Goal: Task Accomplishment & Management: Manage account settings

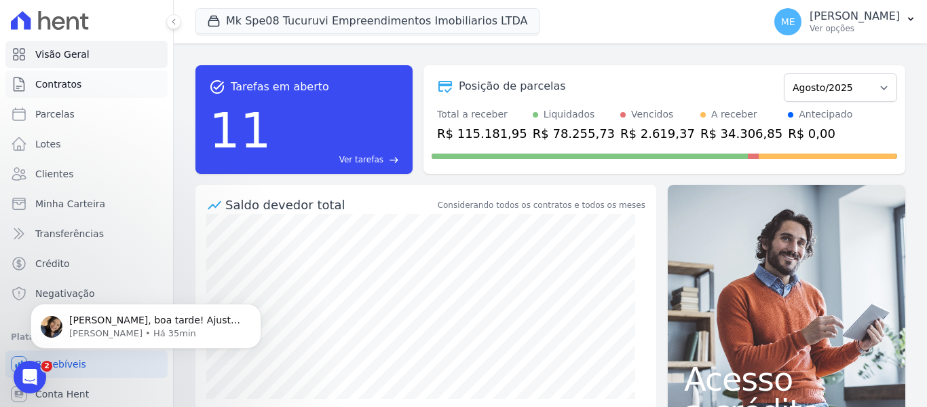
click at [65, 84] on span "Contratos" at bounding box center [58, 84] width 46 height 14
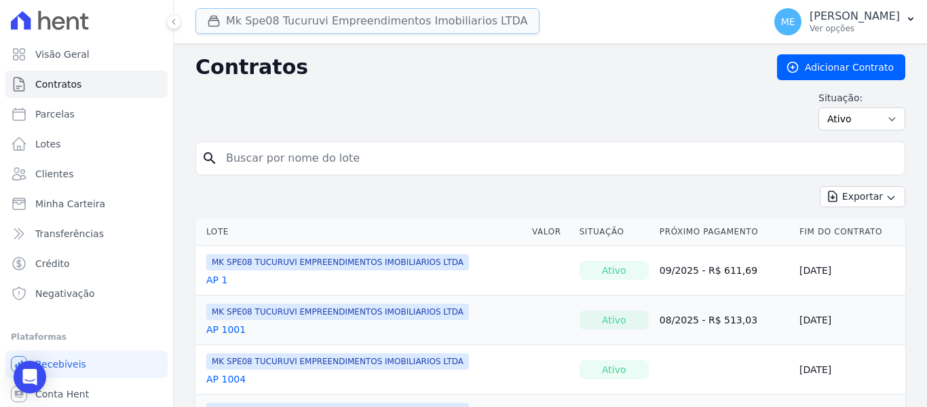
click at [284, 25] on button "Mk Spe08 Tucuruvi Empreendimentos Imobiliarios LTDA" at bounding box center [368, 21] width 344 height 26
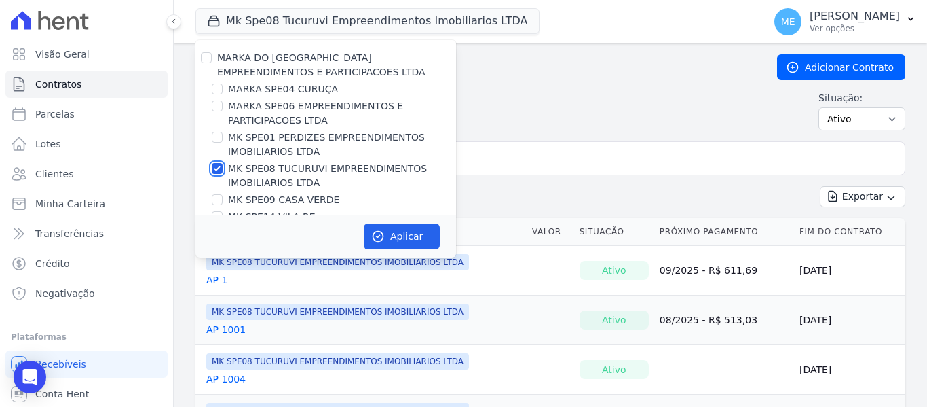
click at [213, 170] on input "MK SPE08 TUCURUVI EMPREENDIMENTOS IMOBILIARIOS LTDA" at bounding box center [217, 168] width 11 height 11
checkbox input "false"
click at [218, 107] on input "MARKA SPE06 EMPREENDIMENTOS E PARTICIPACOES LTDA" at bounding box center [217, 105] width 11 height 11
checkbox input "true"
click at [399, 229] on button "Aplicar" at bounding box center [402, 236] width 76 height 26
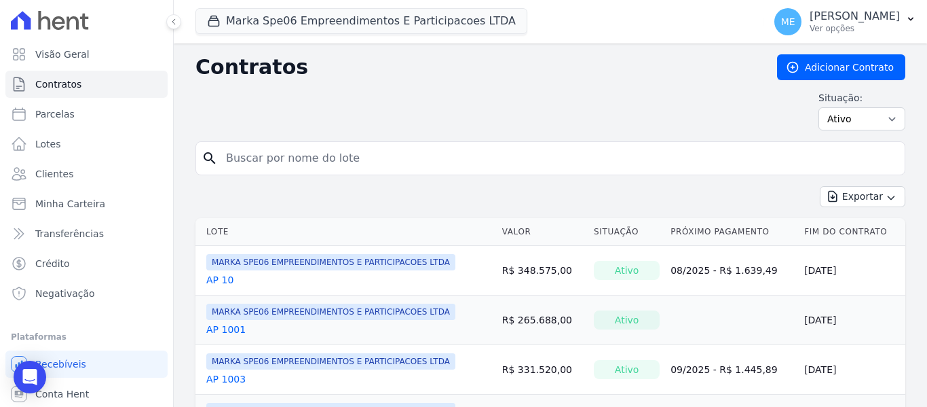
drag, startPoint x: 380, startPoint y: 164, endPoint x: 386, endPoint y: 155, distance: 10.6
click at [386, 155] on input "search" at bounding box center [559, 158] width 682 height 27
type input "508"
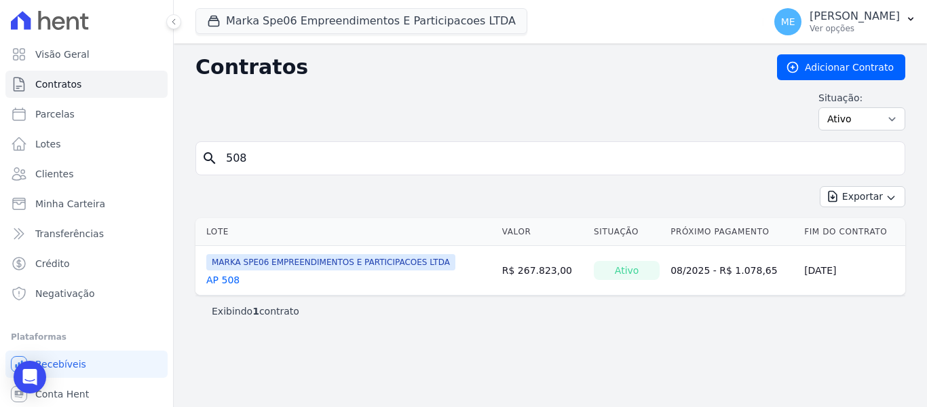
click at [229, 278] on link "AP 508" at bounding box center [222, 280] width 33 height 14
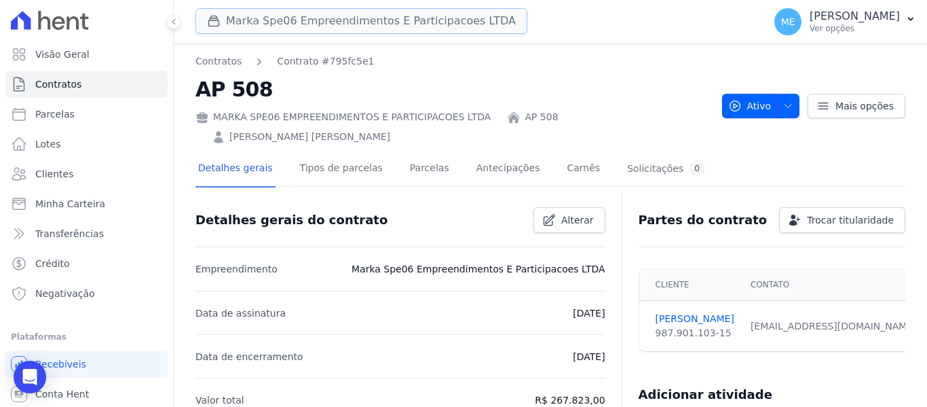
click at [322, 20] on button "Marka Spe06 Empreendimentos E Participacoes LTDA" at bounding box center [362, 21] width 332 height 26
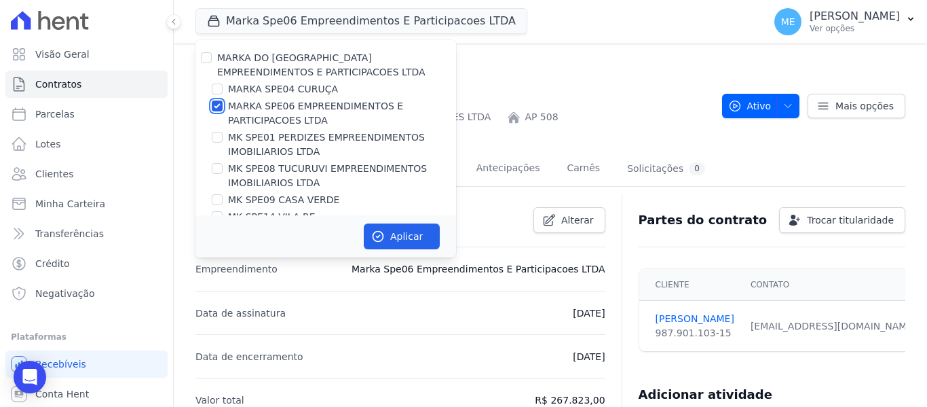
click at [218, 108] on input "MARKA SPE06 EMPREENDIMENTOS E PARTICIPACOES LTDA" at bounding box center [217, 105] width 11 height 11
checkbox input "false"
click at [220, 86] on input "MARKA SPE04 CURUÇA" at bounding box center [217, 89] width 11 height 11
checkbox input "true"
click at [389, 232] on button "Aplicar" at bounding box center [402, 236] width 76 height 26
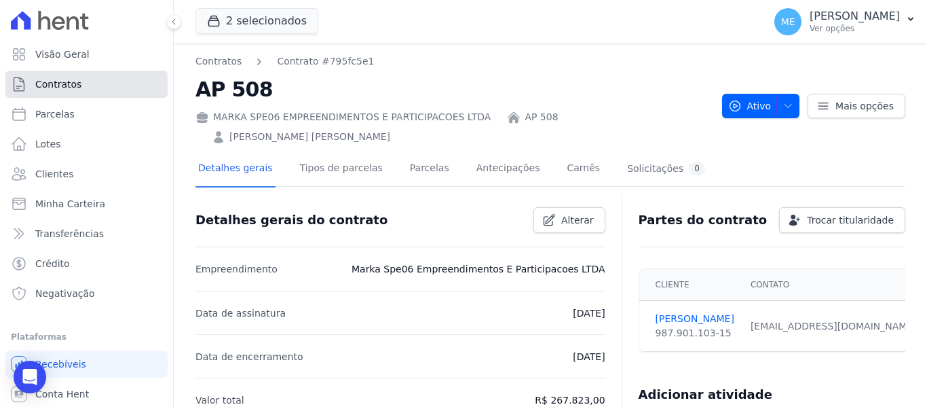
click at [88, 88] on link "Contratos" at bounding box center [86, 84] width 162 height 27
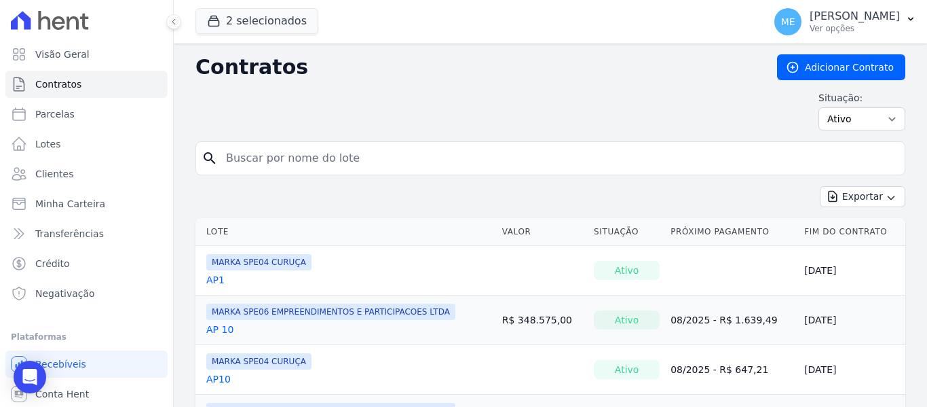
click at [296, 149] on input "search" at bounding box center [559, 158] width 682 height 27
type input "508"
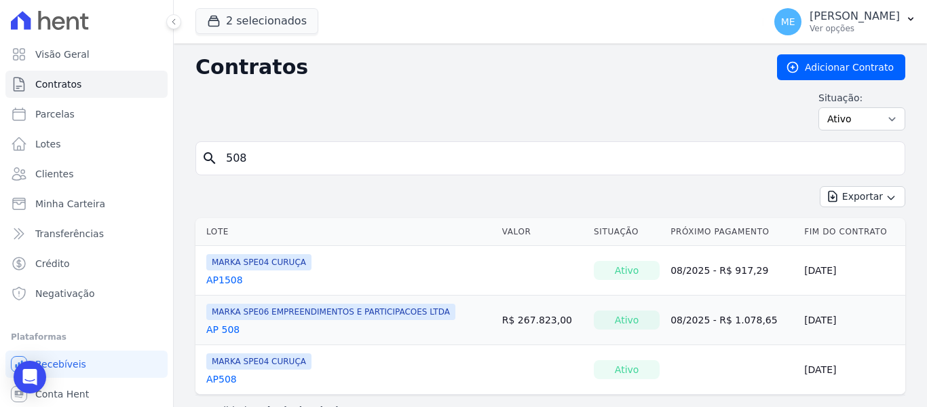
click at [226, 331] on link "AP 508" at bounding box center [222, 330] width 33 height 14
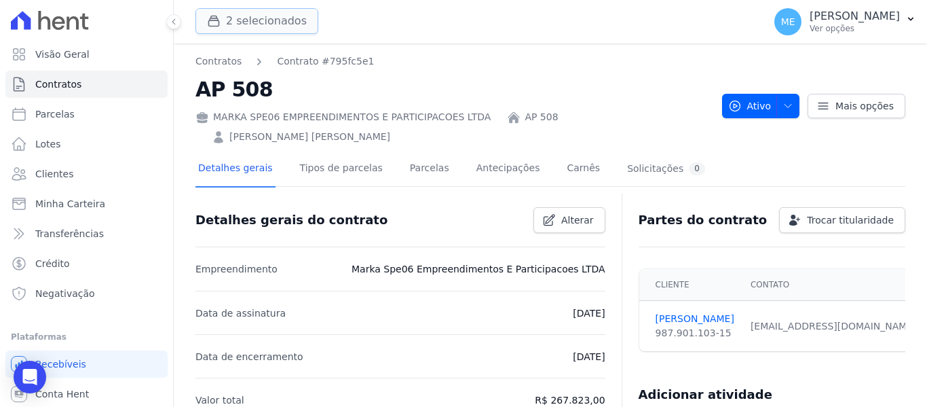
click at [276, 24] on button "2 selecionados" at bounding box center [257, 21] width 123 height 26
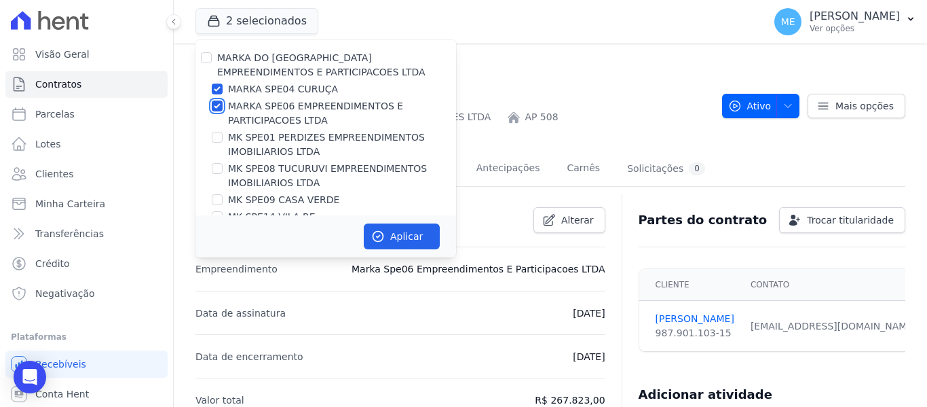
click at [215, 107] on input "MARKA SPE06 EMPREENDIMENTOS E PARTICIPACOES LTDA" at bounding box center [217, 105] width 11 height 11
checkbox input "false"
click at [389, 230] on button "Aplicar" at bounding box center [402, 236] width 76 height 26
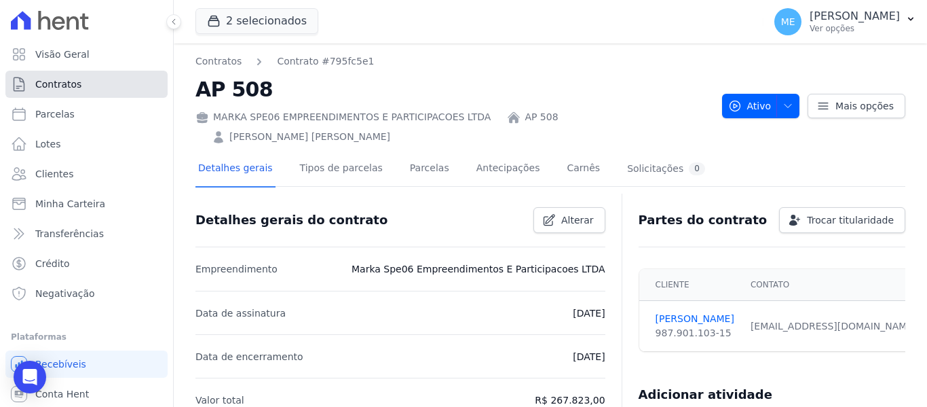
click at [60, 83] on span "Contratos" at bounding box center [58, 84] width 46 height 14
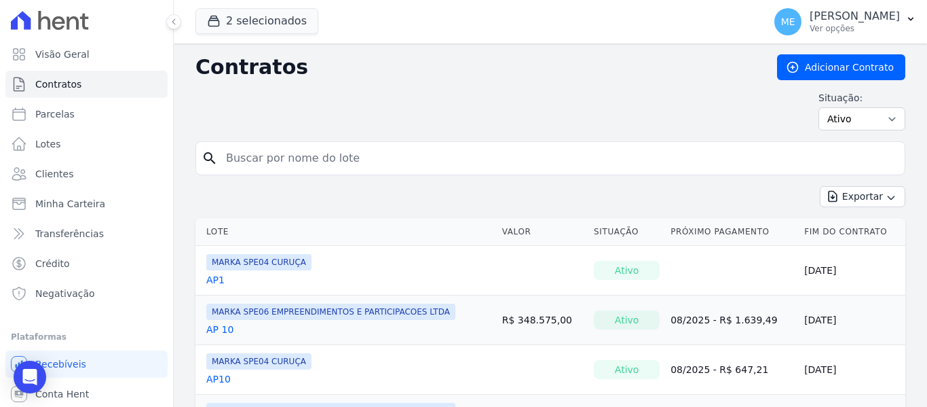
click at [355, 158] on input "search" at bounding box center [559, 158] width 682 height 27
type input "508"
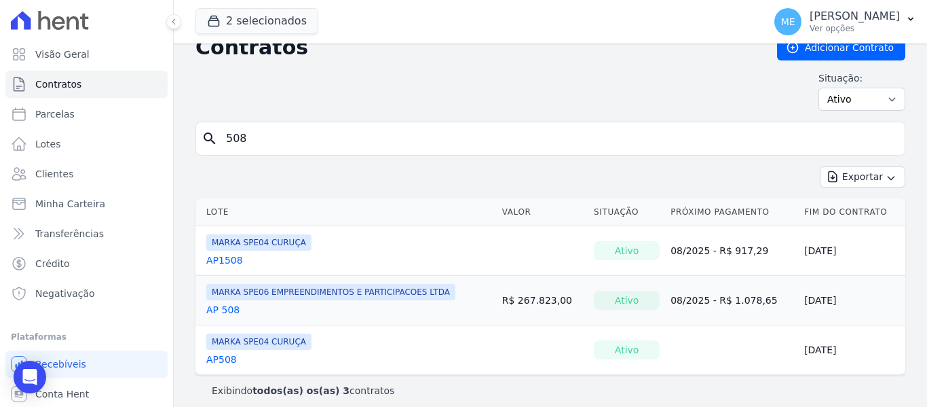
scroll to position [29, 0]
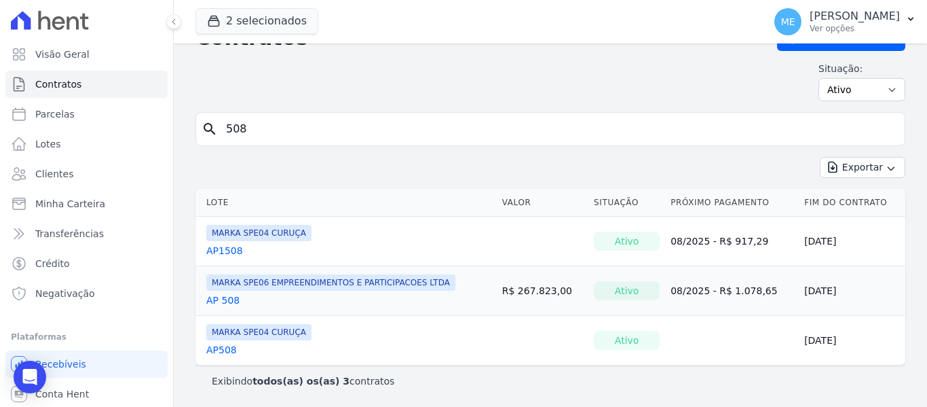
click at [221, 350] on link "AP508" at bounding box center [221, 350] width 31 height 14
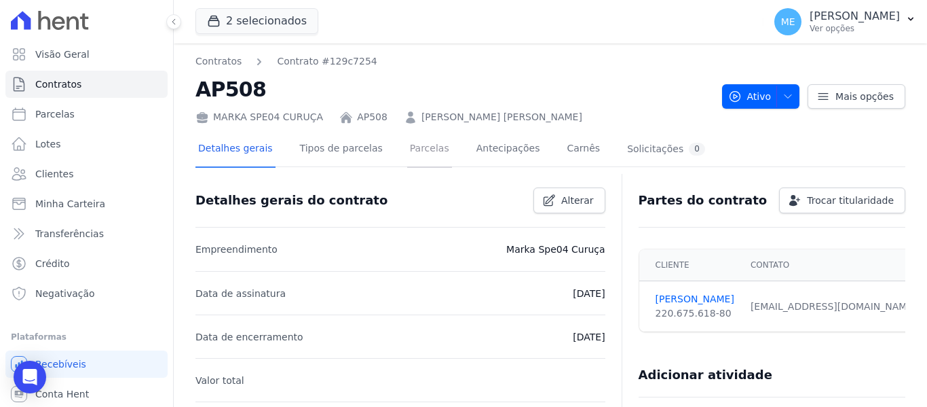
click at [410, 151] on link "Parcelas" at bounding box center [429, 150] width 45 height 36
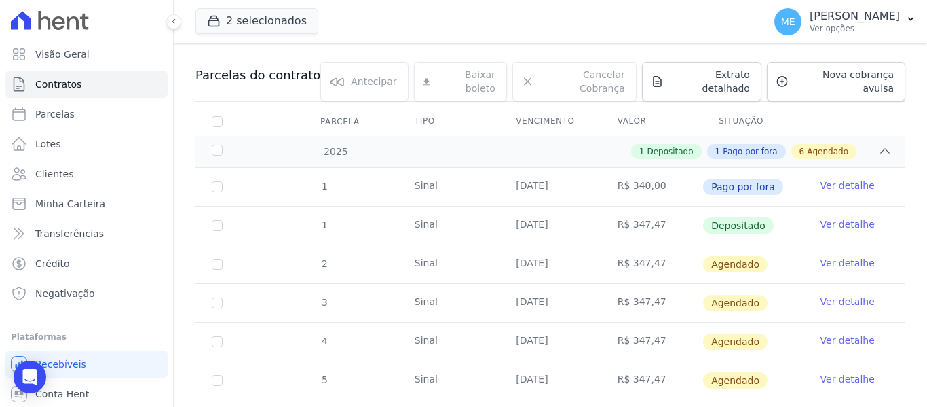
scroll to position [136, 0]
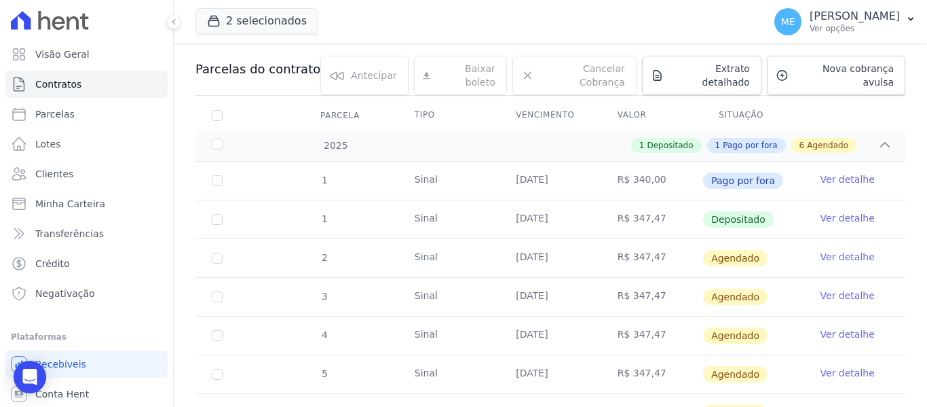
click at [826, 250] on link "Ver detalhe" at bounding box center [848, 257] width 54 height 14
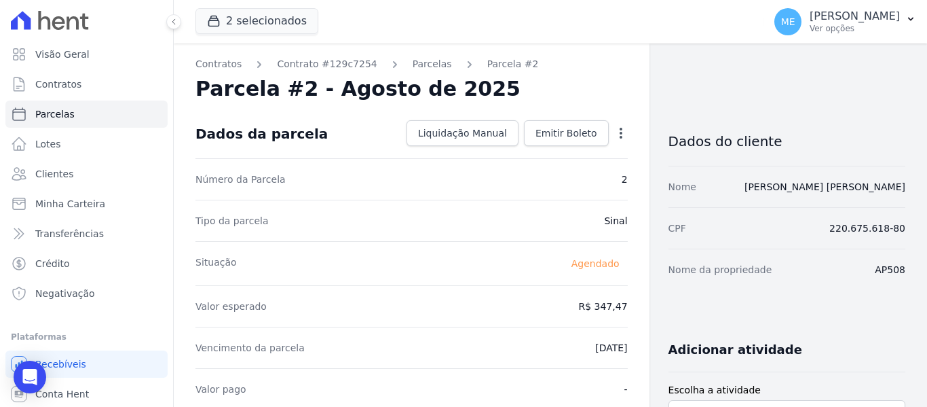
click at [620, 132] on icon "button" at bounding box center [621, 133] width 3 height 11
click at [534, 154] on link "Alterar" at bounding box center [562, 151] width 119 height 24
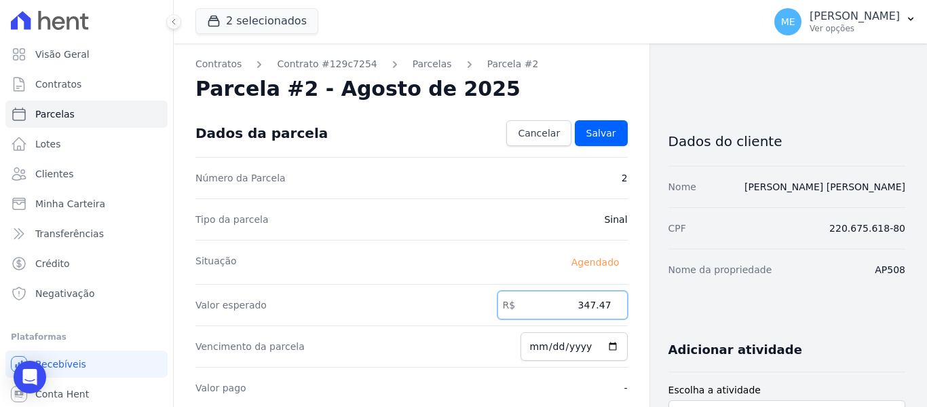
click at [604, 305] on input "347.47" at bounding box center [563, 305] width 130 height 29
type input "350.63"
click at [607, 136] on span "Salvar" at bounding box center [602, 133] width 30 height 14
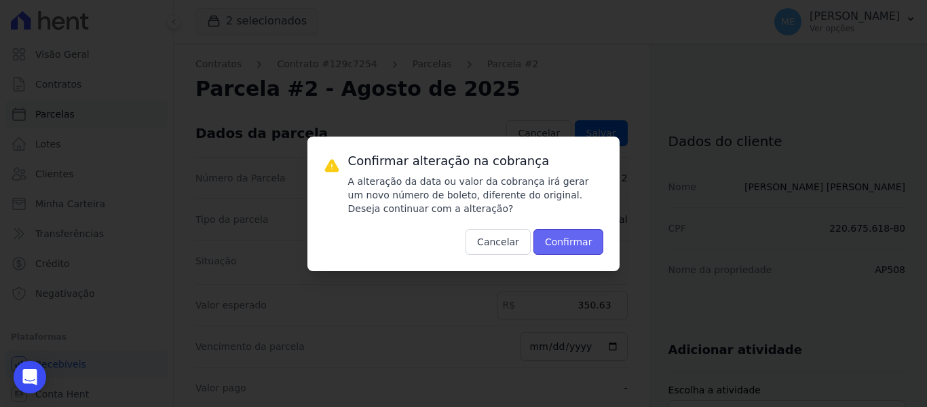
click at [588, 236] on button "Confirmar" at bounding box center [569, 242] width 71 height 26
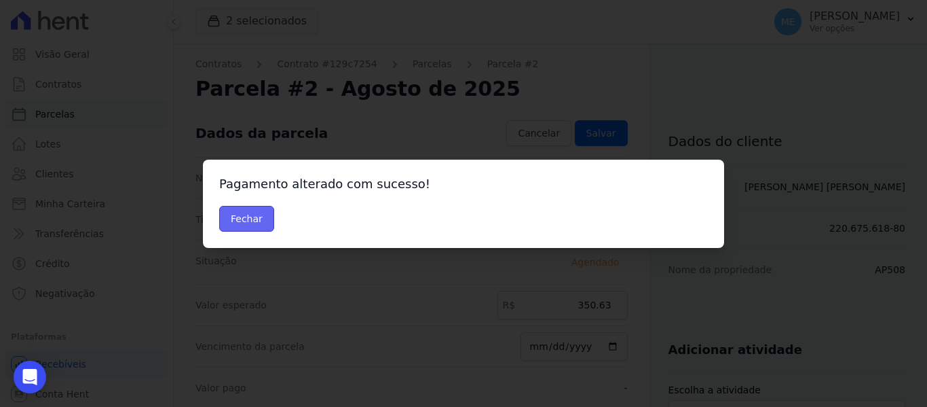
click at [251, 215] on button "Fechar" at bounding box center [246, 219] width 55 height 26
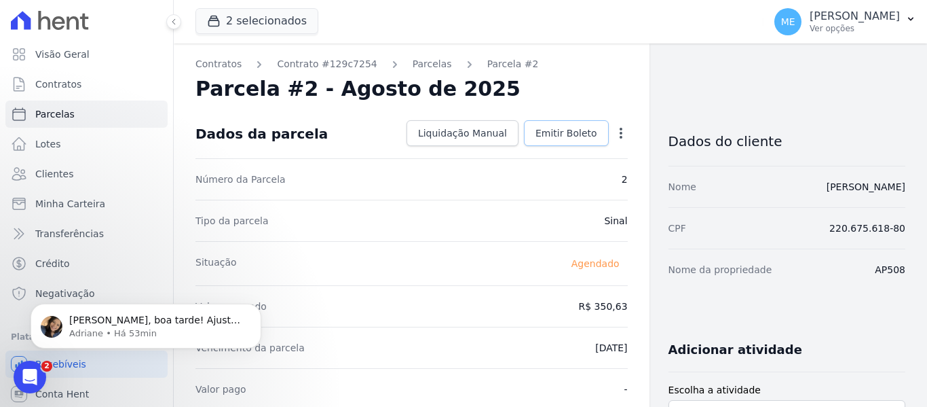
click at [578, 130] on span "Emitir Boleto" at bounding box center [567, 133] width 62 height 14
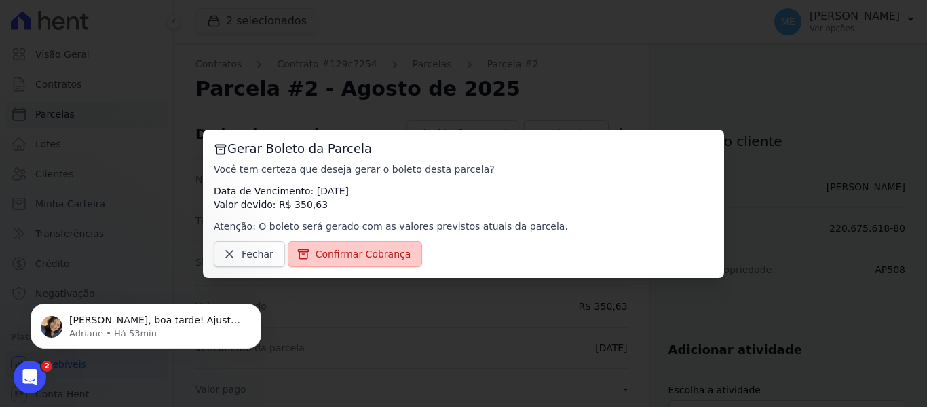
click at [345, 259] on span "Confirmar Cobrança" at bounding box center [364, 254] width 96 height 14
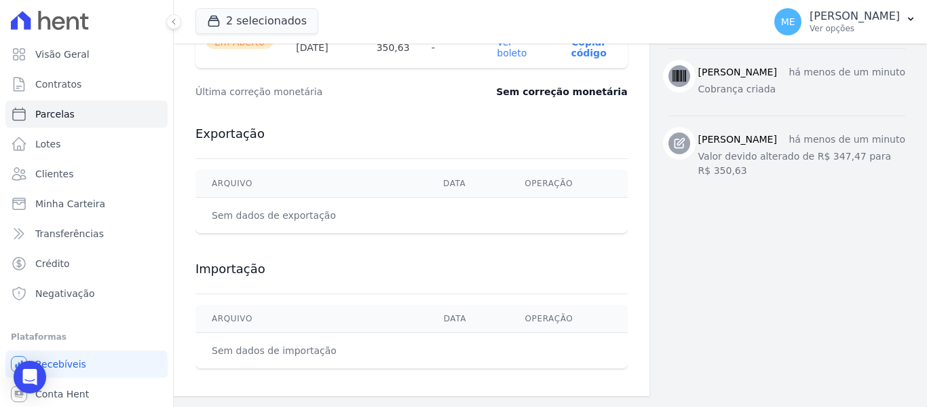
scroll to position [409, 0]
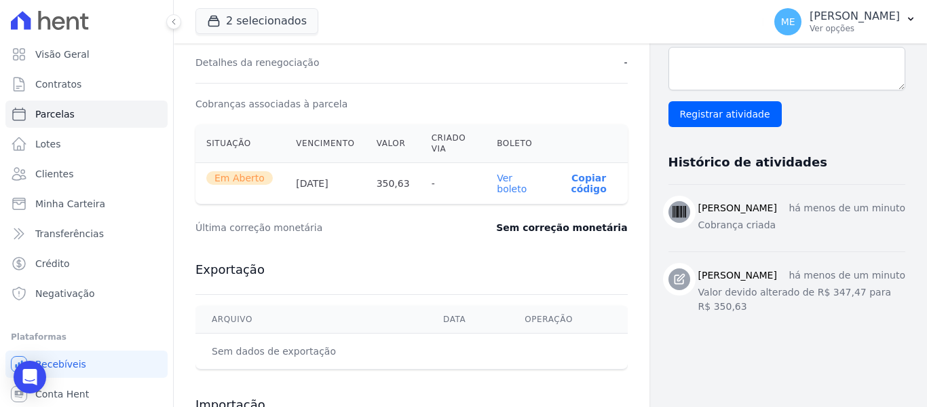
click at [506, 189] on link "Ver boleto" at bounding box center [512, 183] width 30 height 22
